Goal: Task Accomplishment & Management: Complete application form

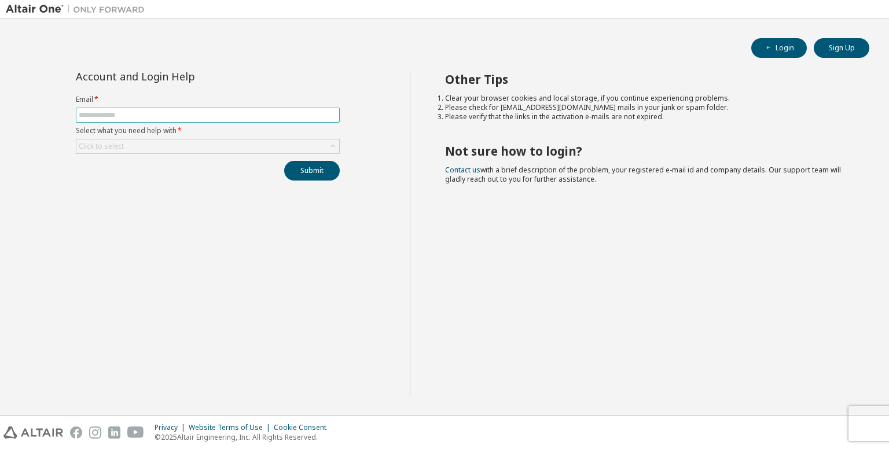
click at [278, 117] on input "text" at bounding box center [208, 114] width 258 height 9
type input "**********"
click at [224, 141] on div "Click to select" at bounding box center [207, 146] width 263 height 14
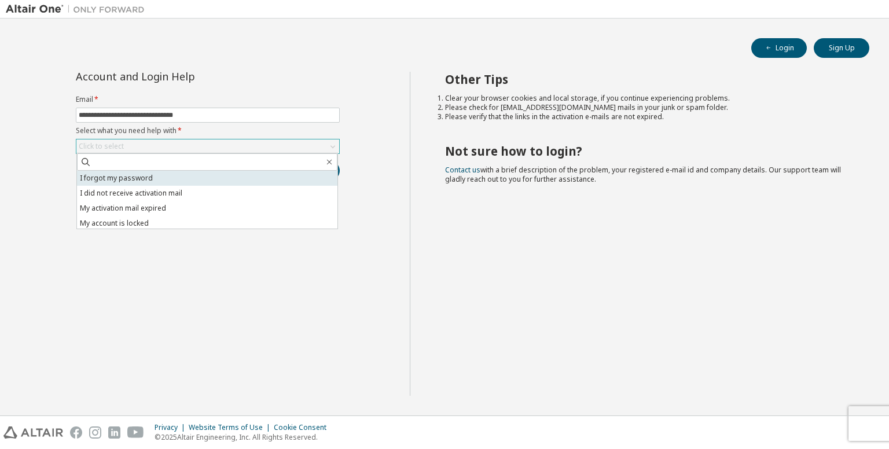
click at [209, 174] on li "I forgot my password" at bounding box center [207, 178] width 260 height 15
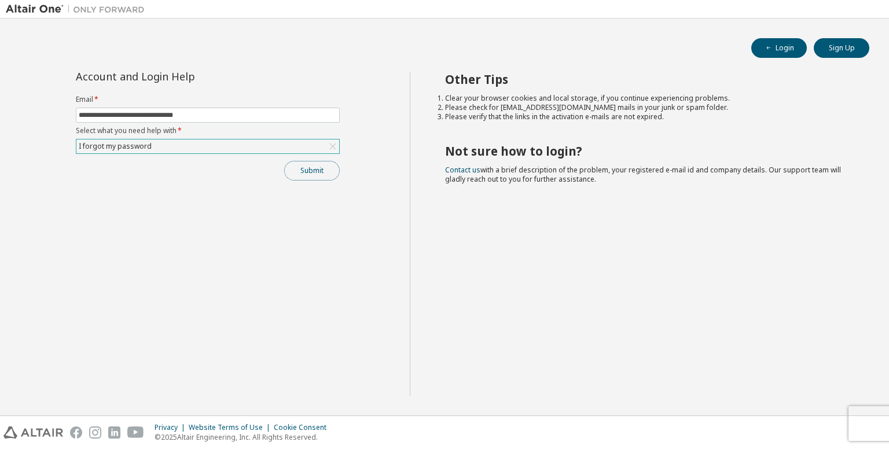
click at [297, 168] on button "Submit" at bounding box center [312, 171] width 56 height 20
click at [318, 178] on button "Submit" at bounding box center [312, 171] width 56 height 20
